Goal: Task Accomplishment & Management: Complete application form

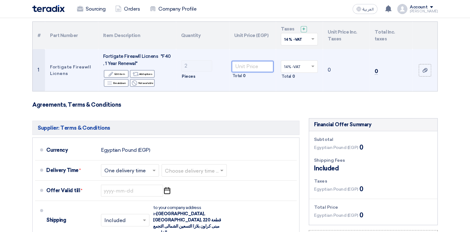
drag, startPoint x: 0, startPoint y: 0, endPoint x: 257, endPoint y: 68, distance: 265.4
click at [257, 68] on input "number" at bounding box center [253, 66] width 42 height 11
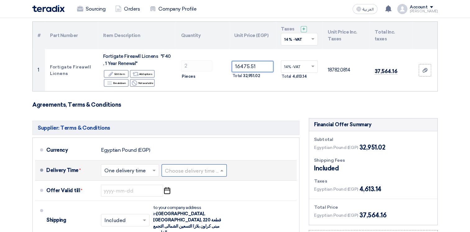
type input "16475.51"
click at [218, 168] on input "text" at bounding box center [194, 170] width 59 height 9
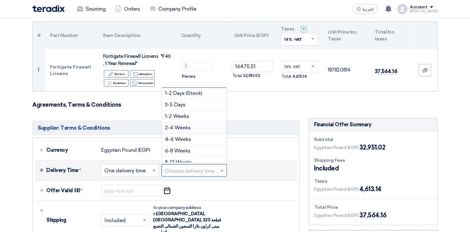
click at [185, 127] on span "2-4 Weeks" at bounding box center [178, 128] width 26 height 6
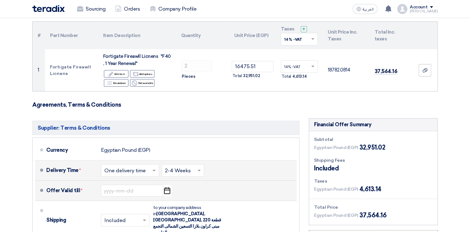
click at [166, 190] on icon "Pick a date" at bounding box center [167, 190] width 8 height 11
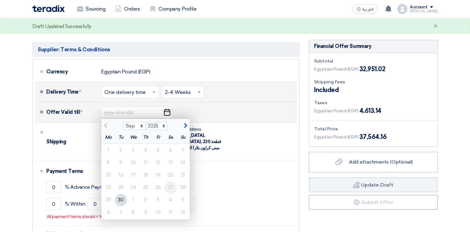
scroll to position [155, 0]
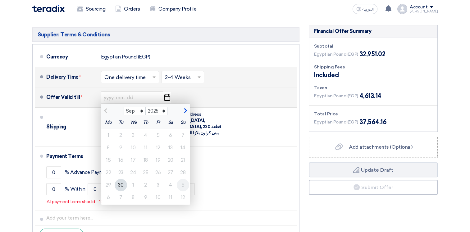
click at [180, 187] on div "5" at bounding box center [183, 185] width 12 height 12
type input "10/5/2025"
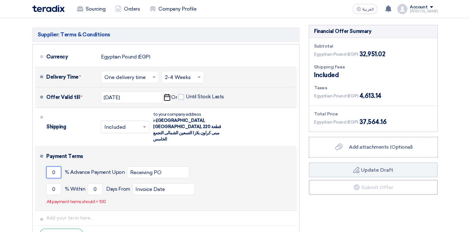
drag, startPoint x: 56, startPoint y: 158, endPoint x: 50, endPoint y: 159, distance: 6.0
click at [50, 166] on input "0" at bounding box center [53, 172] width 15 height 12
type input "1"
drag, startPoint x: 56, startPoint y: 177, endPoint x: 52, endPoint y: 175, distance: 4.2
click at [52, 183] on input "0" at bounding box center [53, 189] width 15 height 12
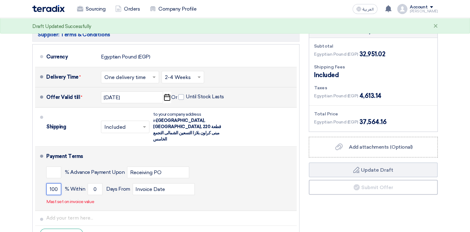
scroll to position [0, 0]
type input "100"
drag, startPoint x: 89, startPoint y: 175, endPoint x: 96, endPoint y: 166, distance: 10.8
click at [89, 183] on input "0" at bounding box center [95, 189] width 15 height 12
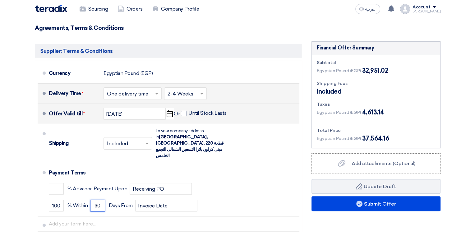
scroll to position [155, 0]
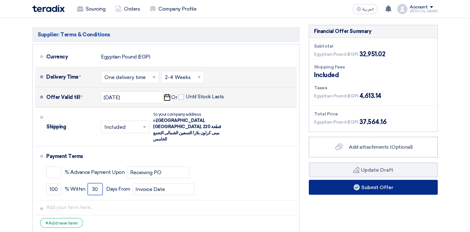
type input "30"
click at [363, 188] on button "Submit Offer" at bounding box center [373, 187] width 129 height 15
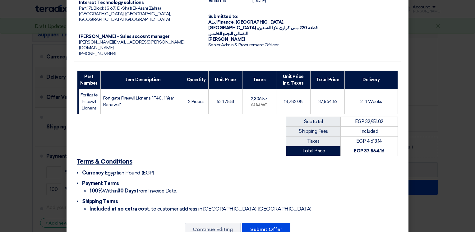
scroll to position [47, 0]
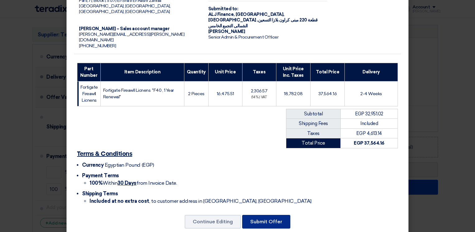
click at [263, 215] on button "Submit Offer" at bounding box center [266, 222] width 48 height 14
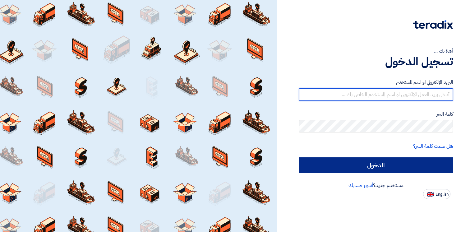
type input "[PERSON_NAME][EMAIL_ADDRESS][DOMAIN_NAME]"
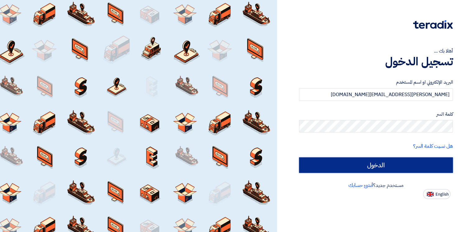
click at [367, 162] on input "الدخول" at bounding box center [376, 165] width 154 height 16
type input "Sign in"
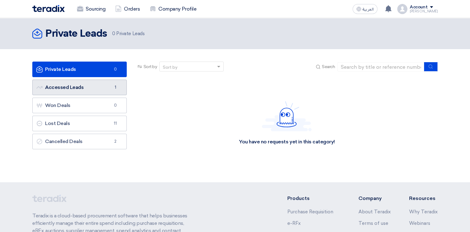
click at [90, 87] on link "Accessed Leads Accessed Leads 1" at bounding box center [79, 88] width 94 height 16
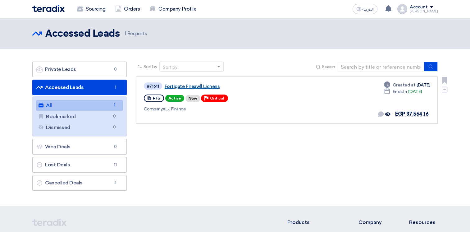
click at [189, 87] on link "Fortigate Fireawll Licnens" at bounding box center [242, 87] width 155 height 6
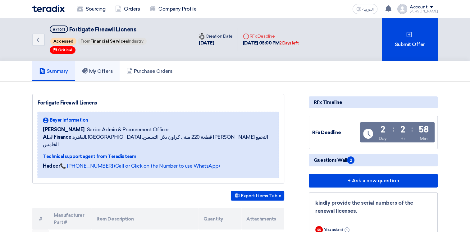
click at [99, 73] on h5 "My Offers" at bounding box center [97, 71] width 31 height 6
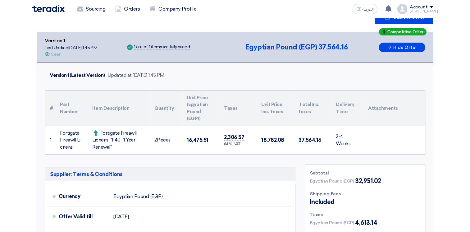
scroll to position [62, 0]
